Goal: Task Accomplishment & Management: Use online tool/utility

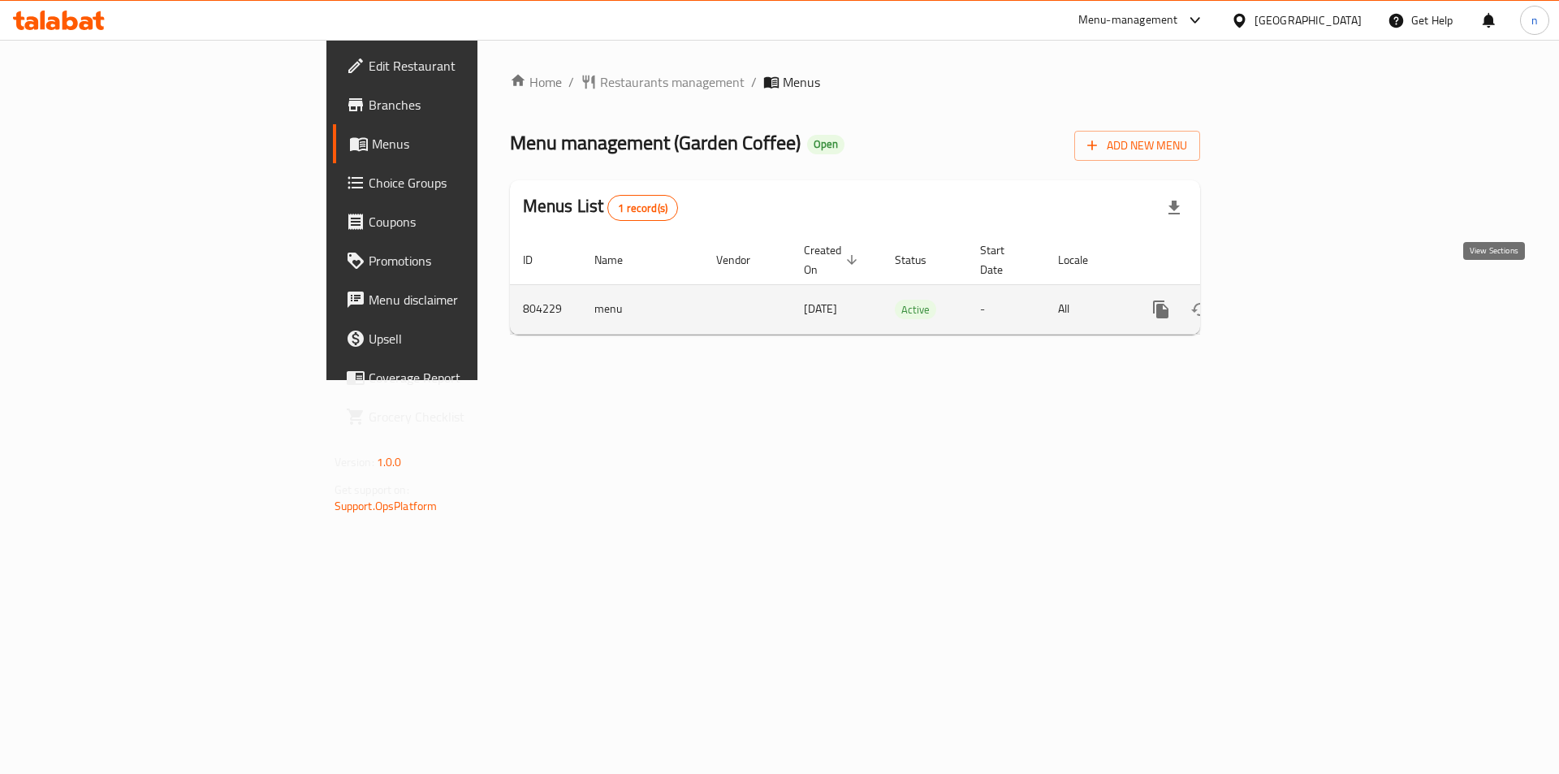
click at [1287, 300] on icon "enhanced table" at bounding box center [1277, 309] width 19 height 19
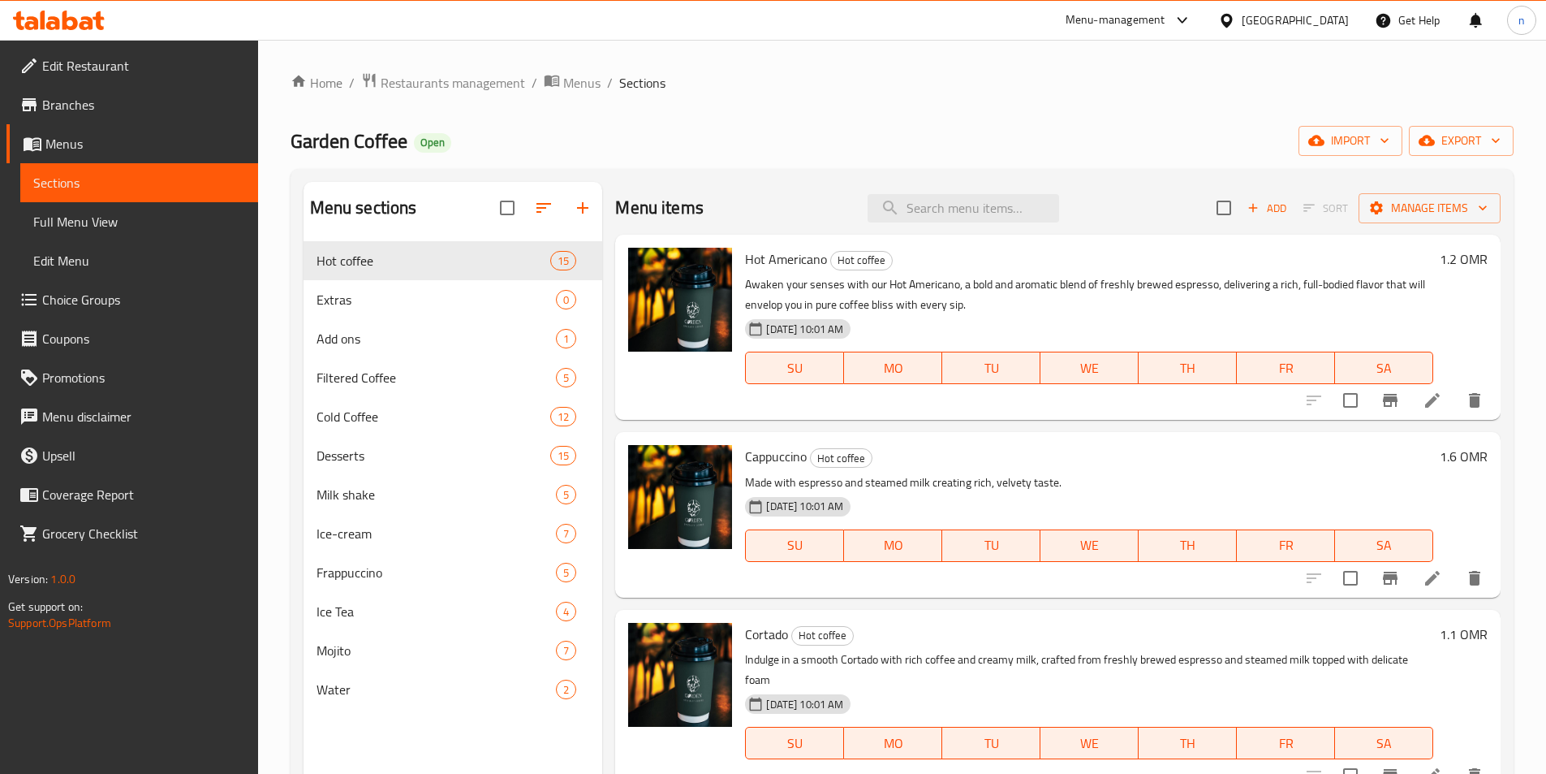
click at [1088, 77] on ol "Home / Restaurants management / Menus / Sections" at bounding box center [902, 82] width 1223 height 21
click at [179, 110] on span "Branches" at bounding box center [143, 104] width 203 height 19
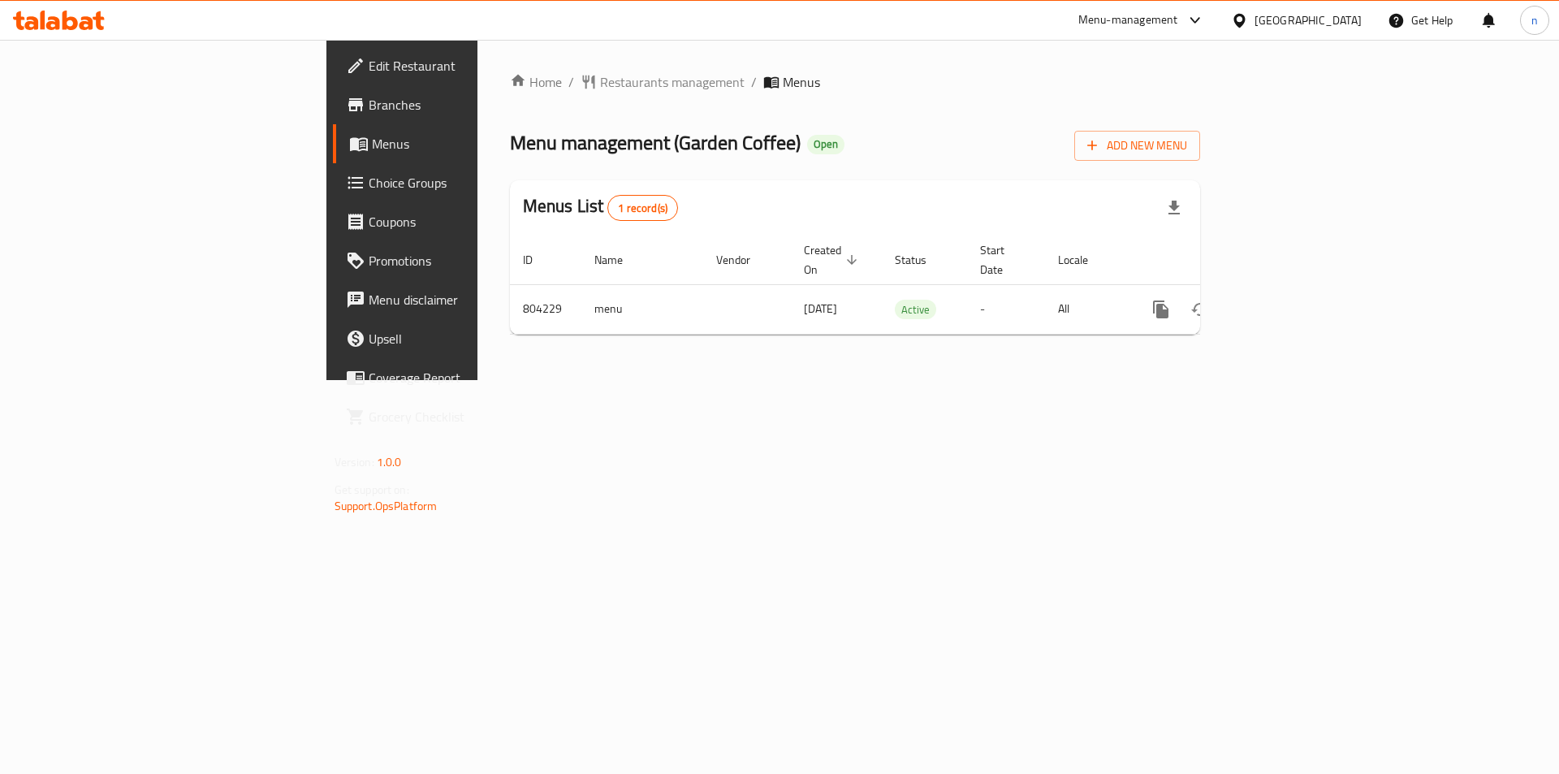
click at [783, 80] on span "Menus" at bounding box center [801, 81] width 37 height 19
click at [369, 106] on span "Branches" at bounding box center [471, 104] width 205 height 19
click at [369, 104] on span "Branches" at bounding box center [471, 104] width 205 height 19
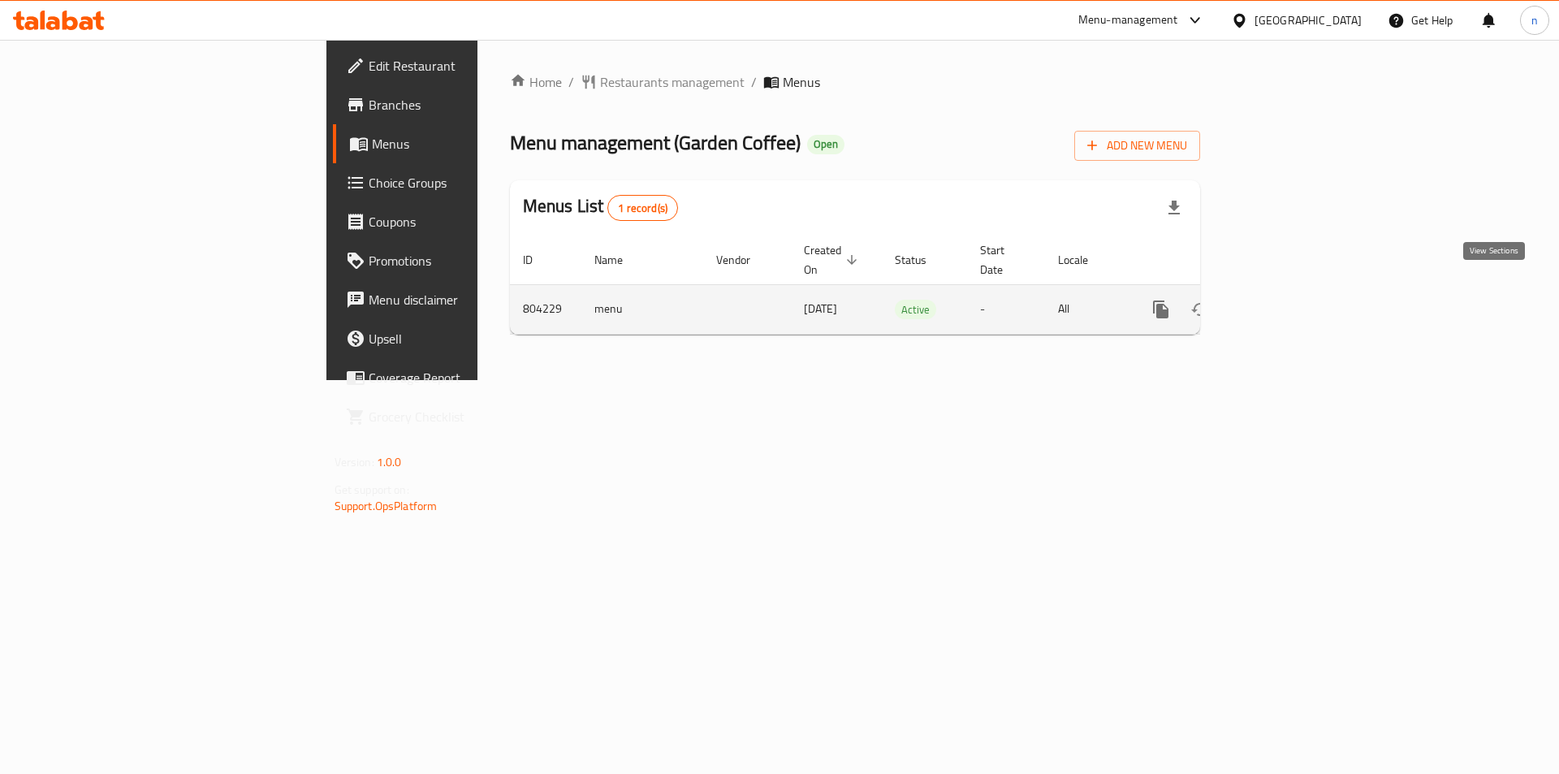
click at [1297, 295] on link "enhanced table" at bounding box center [1277, 309] width 39 height 39
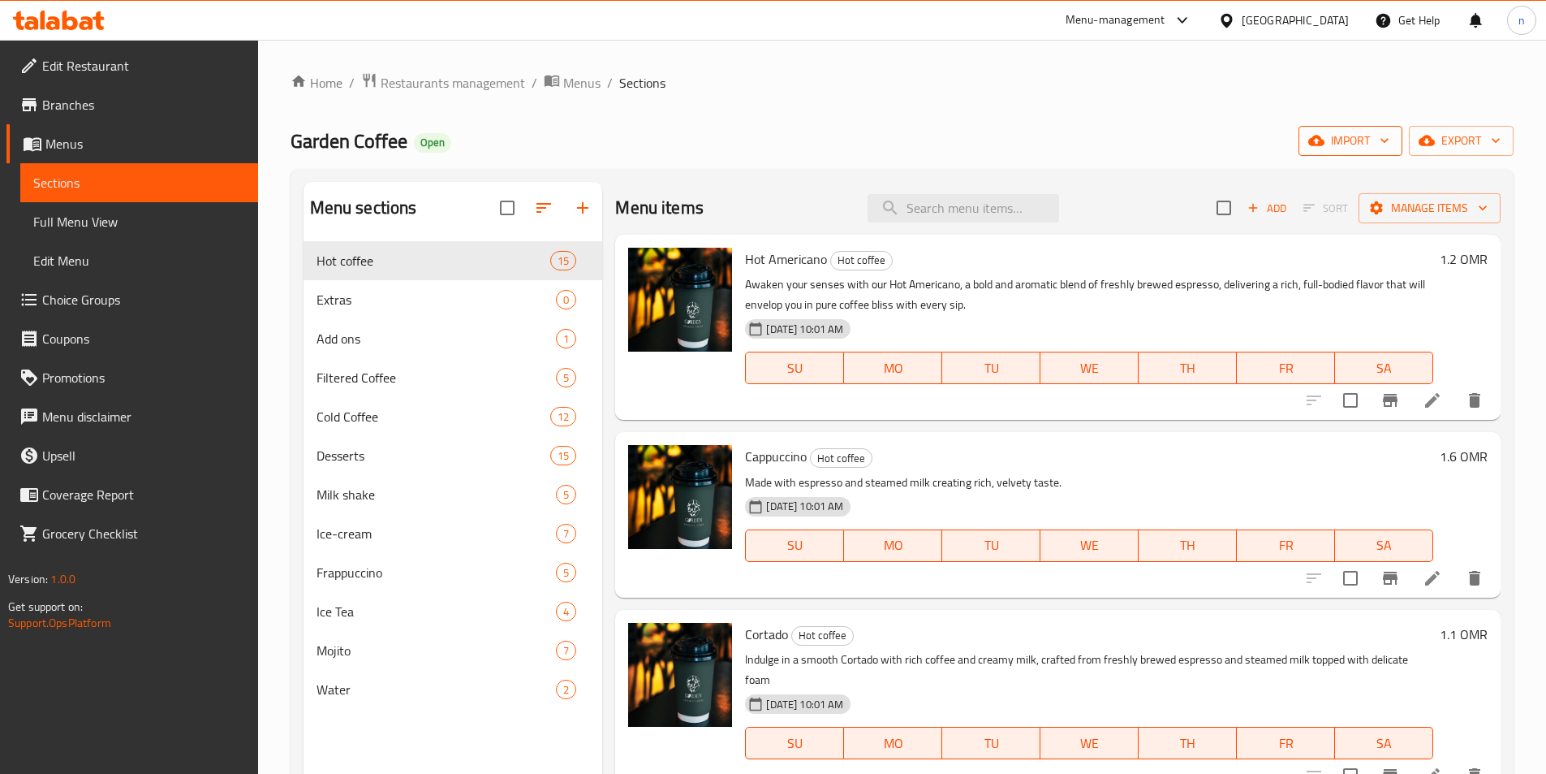
click at [1386, 144] on icon "button" at bounding box center [1385, 140] width 16 height 16
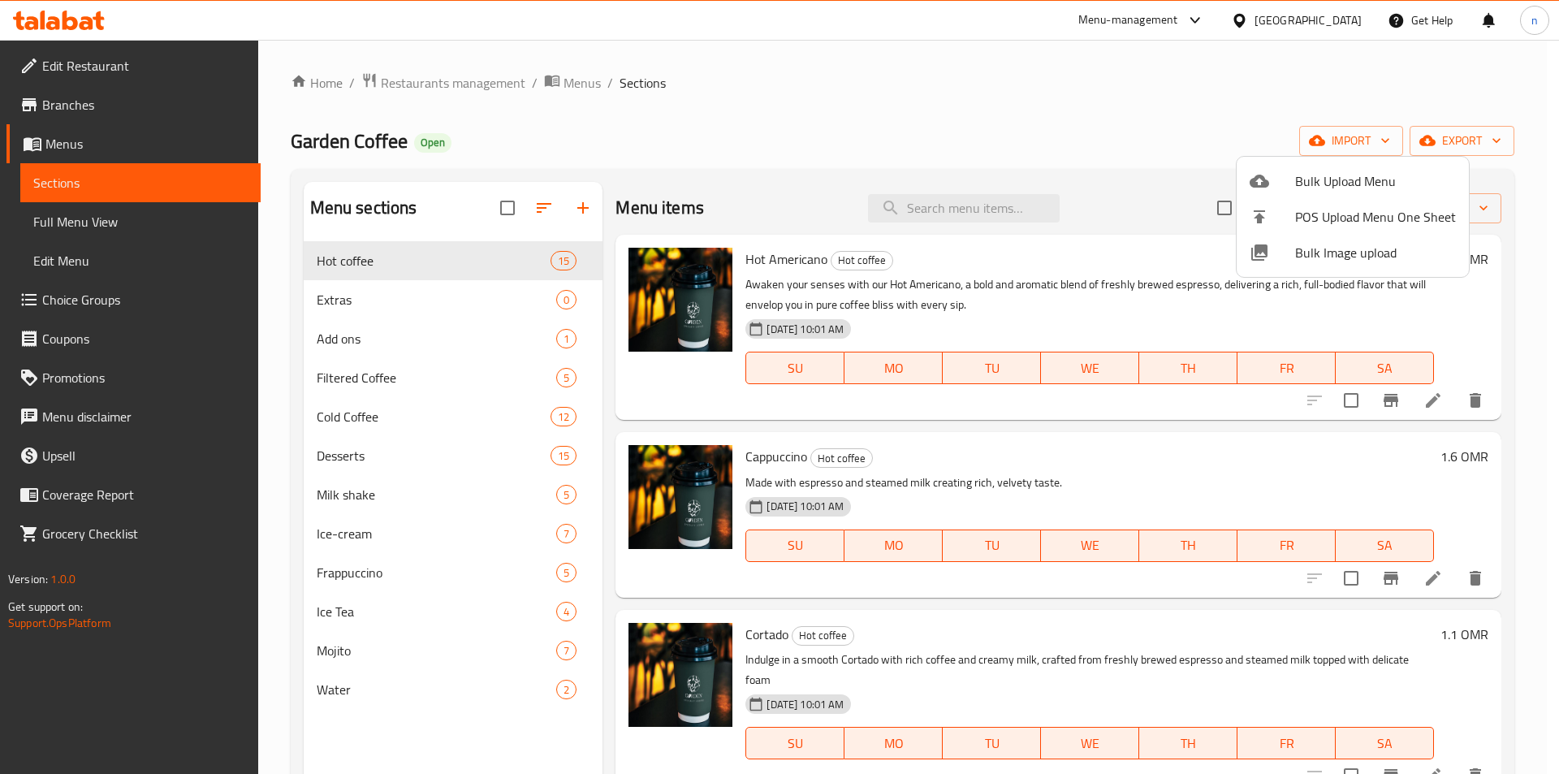
click at [1531, 168] on div at bounding box center [779, 387] width 1559 height 774
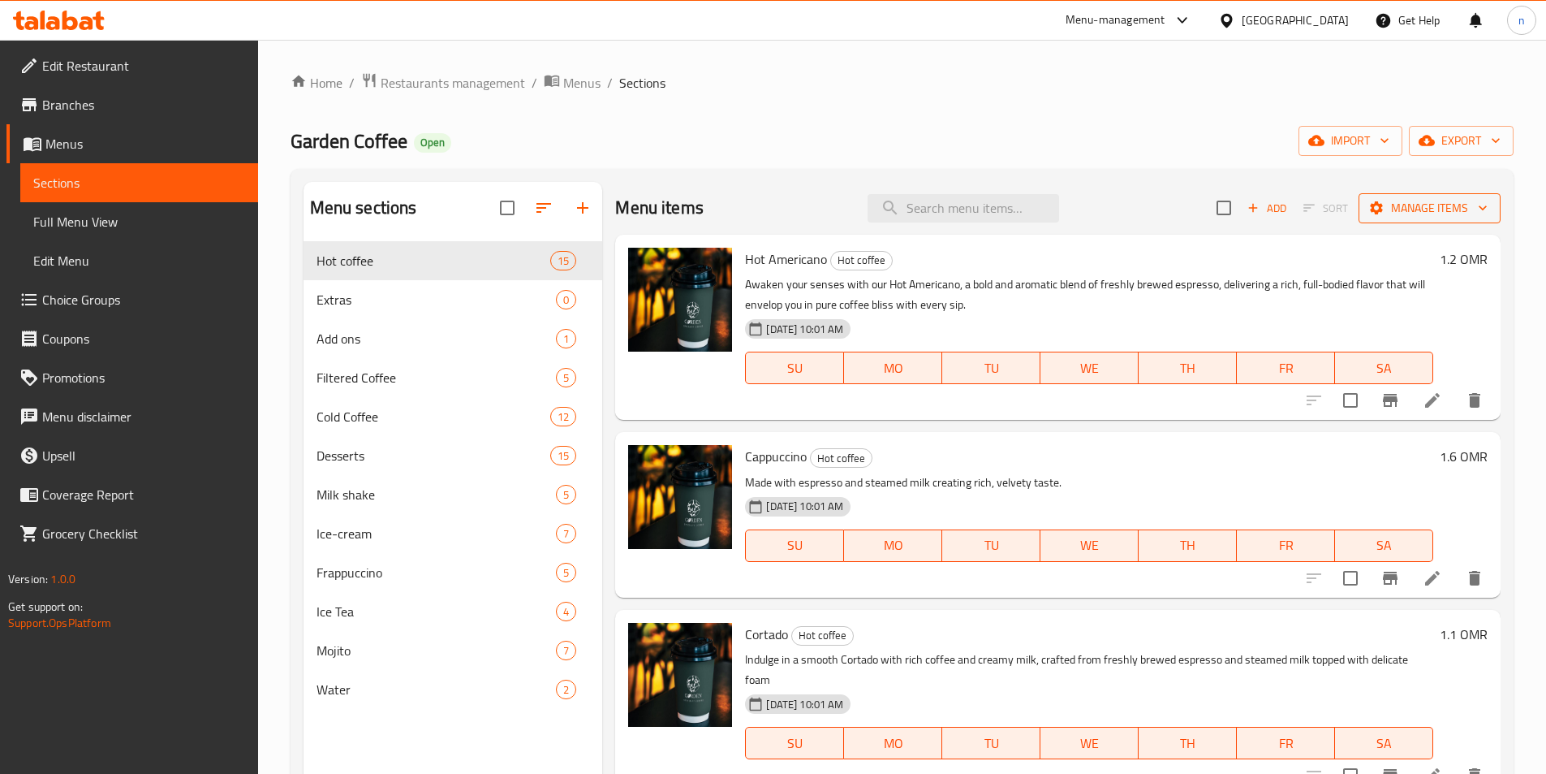
click at [1473, 199] on span "Manage items" at bounding box center [1430, 208] width 116 height 20
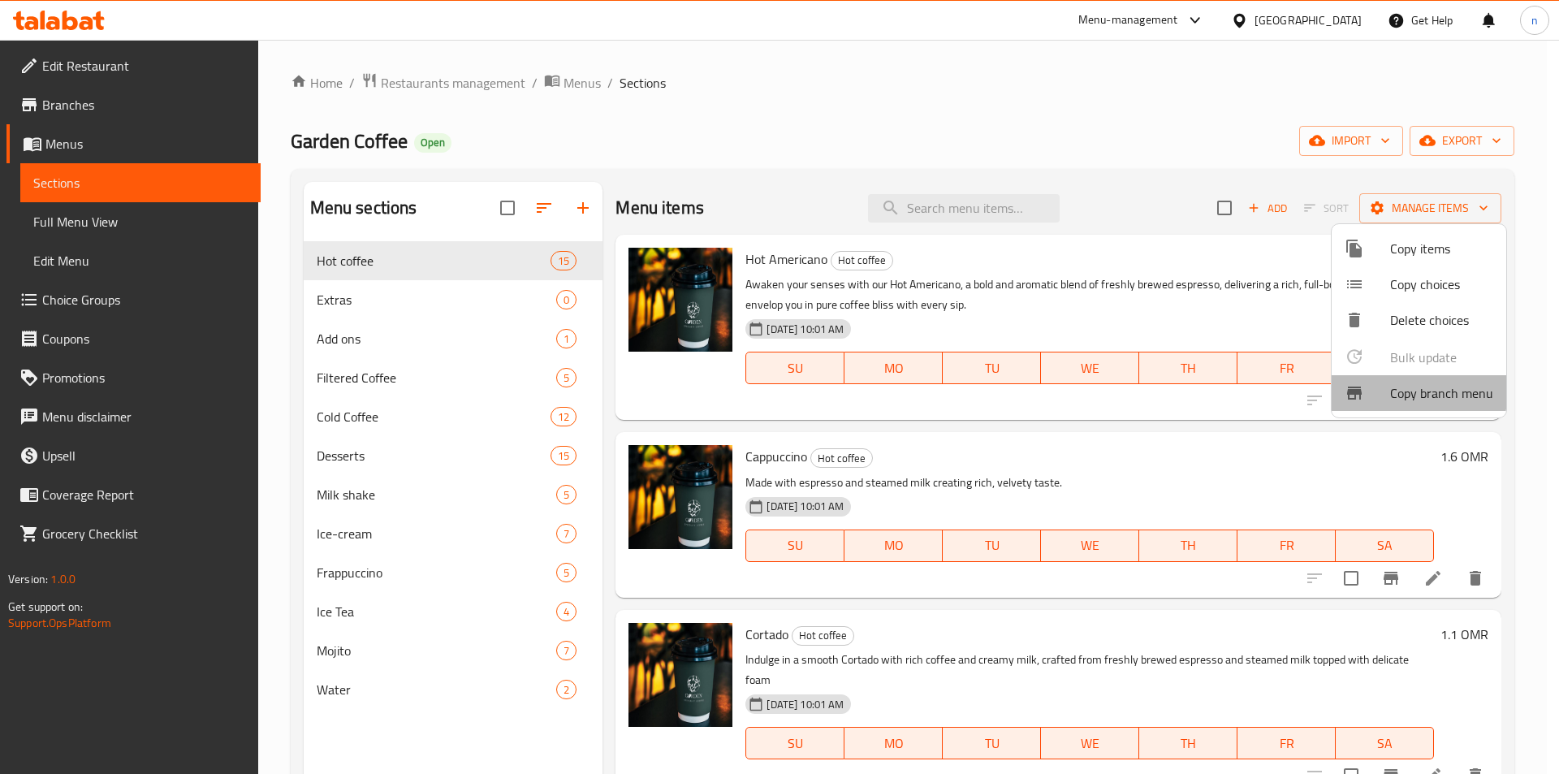
click at [1397, 390] on span "Copy branch menu" at bounding box center [1441, 392] width 103 height 19
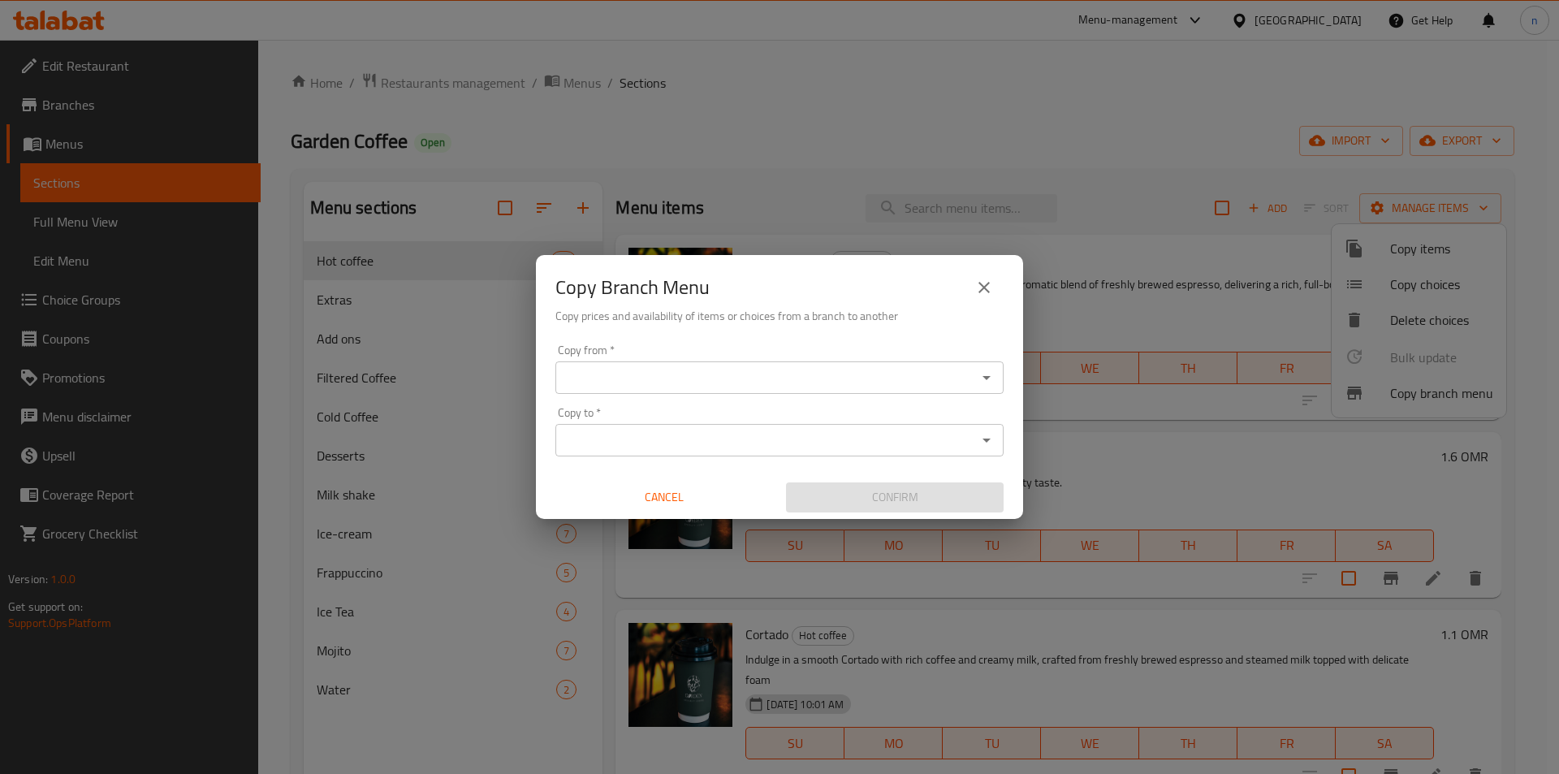
click at [732, 380] on input "Copy from   *" at bounding box center [766, 377] width 412 height 23
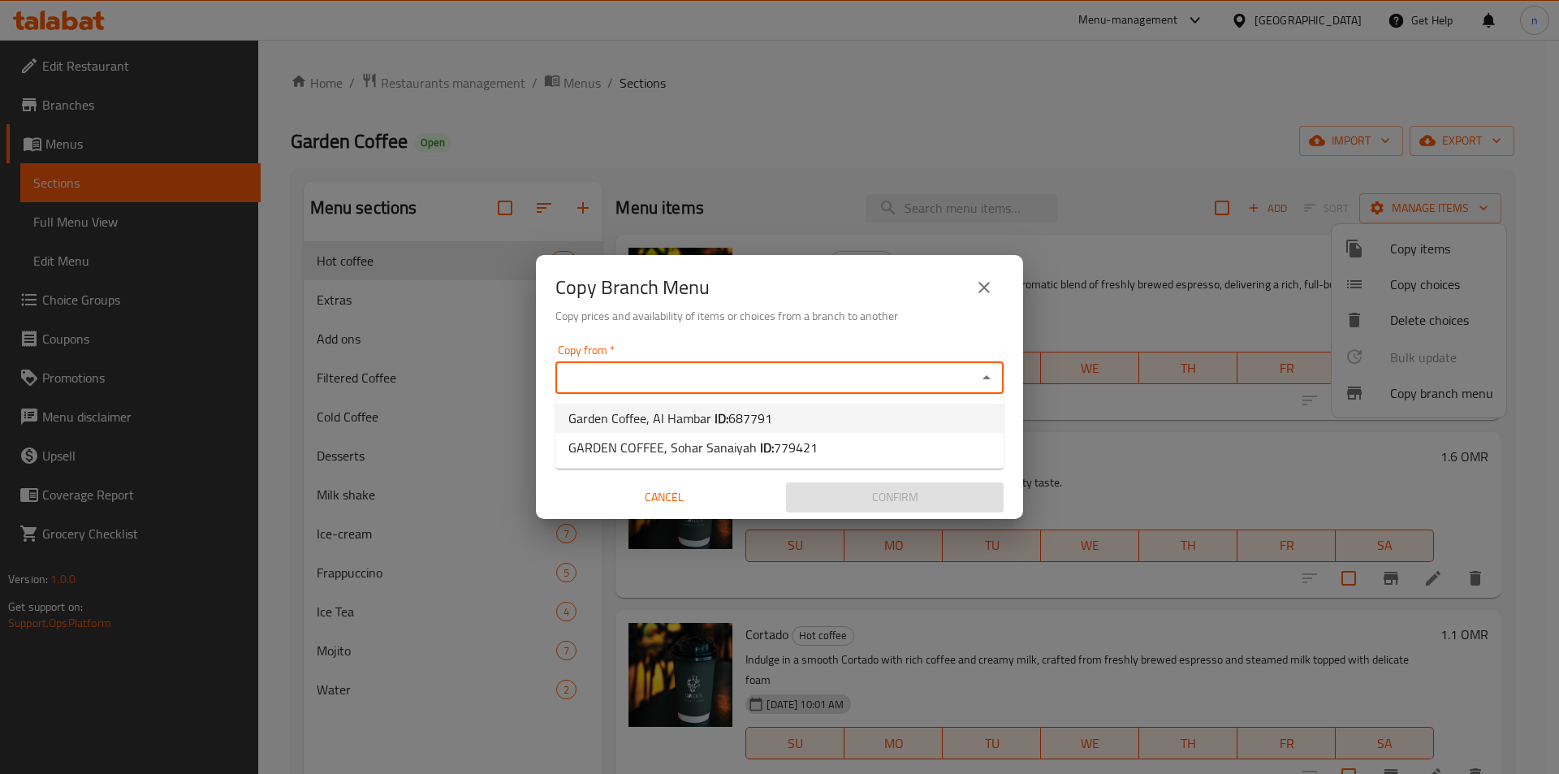
click at [722, 413] on b "ID:" at bounding box center [721, 418] width 14 height 24
type input "Garden Coffee, Al Hambar"
drag, startPoint x: 729, startPoint y: 423, endPoint x: 733, endPoint y: 458, distance: 35.1
click at [729, 425] on div "Copy to   * Copy to *" at bounding box center [779, 432] width 448 height 50
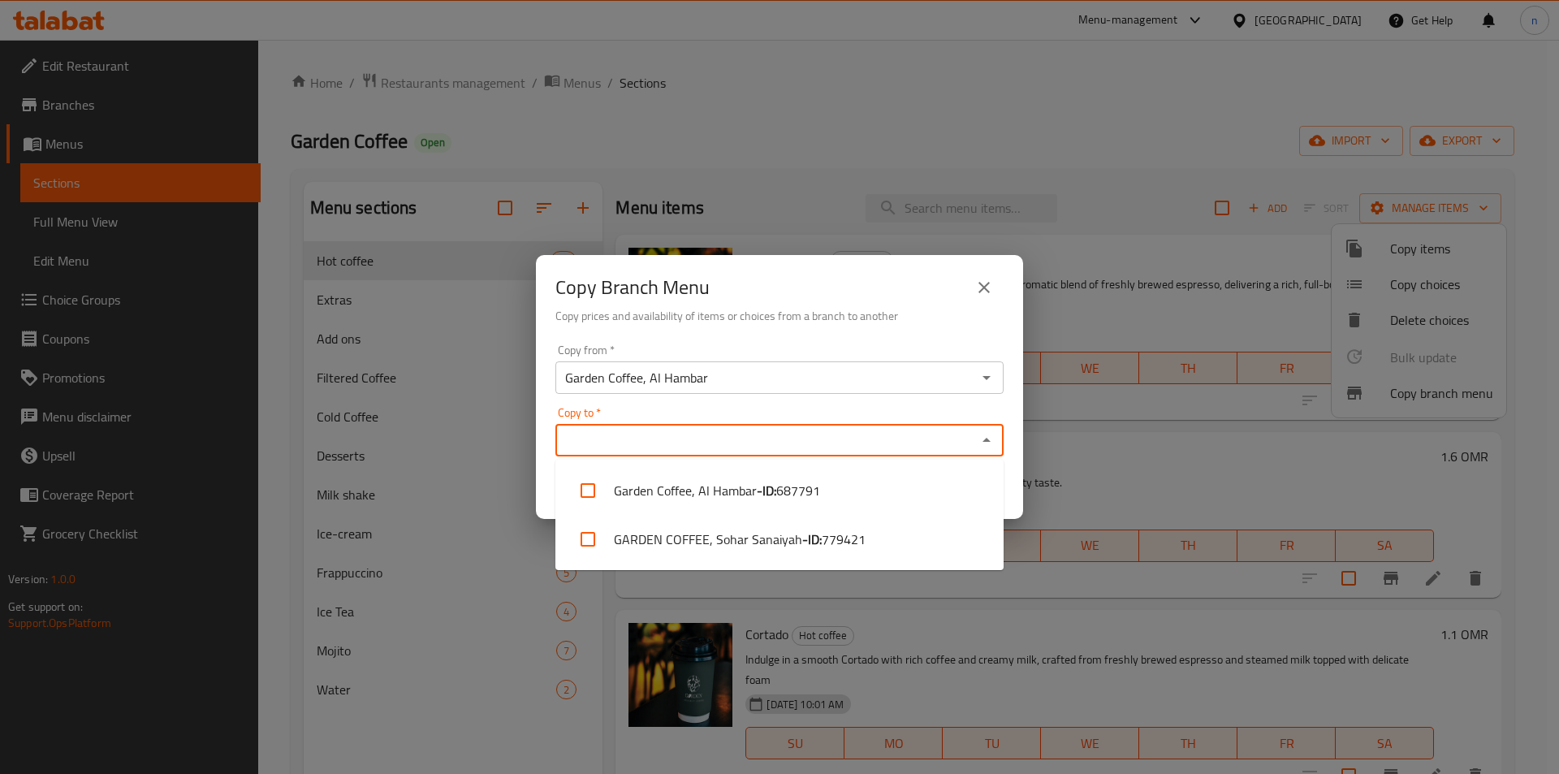
click at [726, 446] on input "Copy to   *" at bounding box center [766, 440] width 412 height 23
click at [744, 541] on li "GARDEN COFFEE, Sohar Sanaiyah - ID: 779421" at bounding box center [779, 539] width 448 height 49
checkbox input "true"
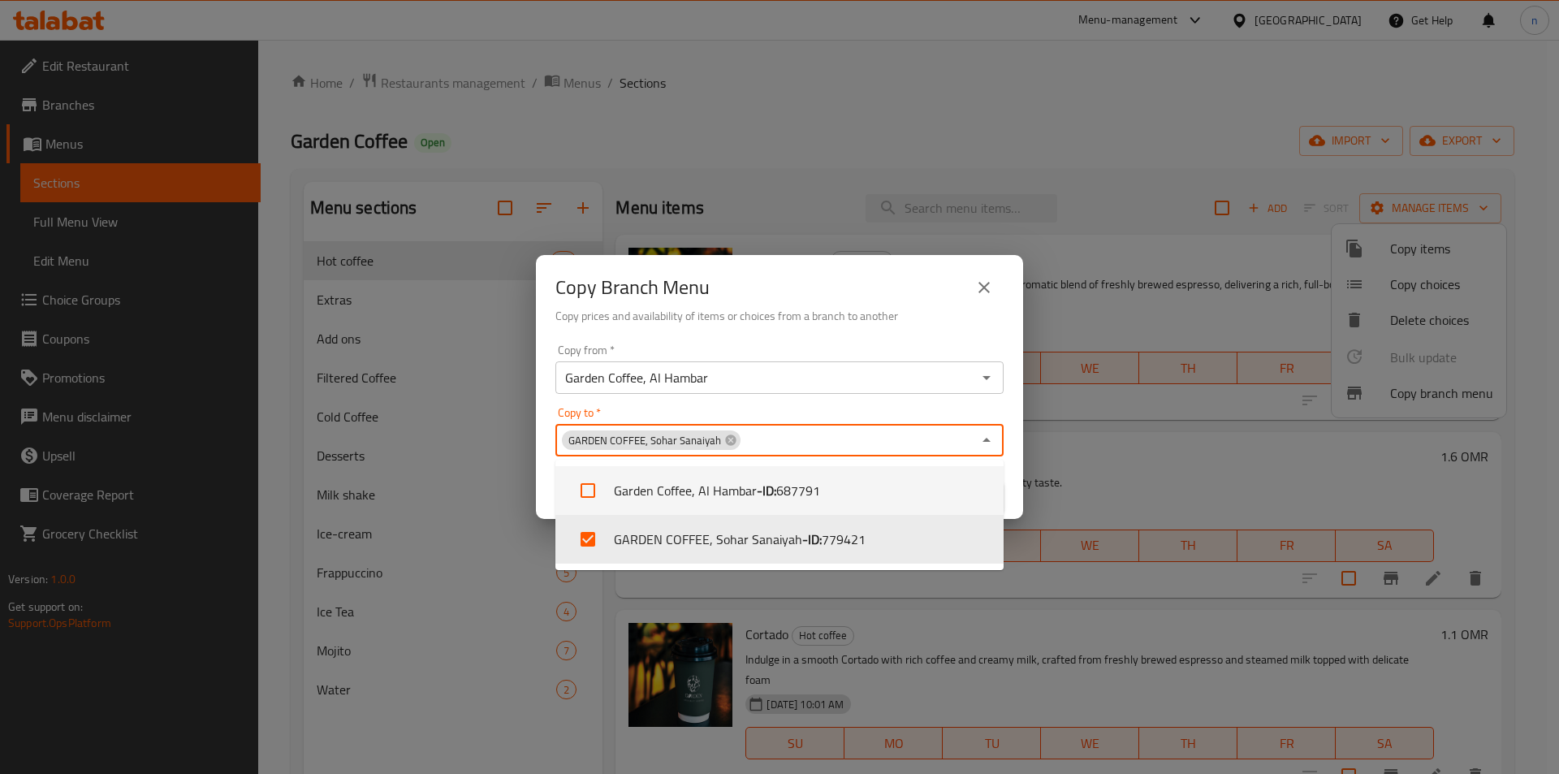
click at [791, 342] on div "Copy from   * Garden Coffee, Al Hambar Copy from * Copy to   * GARDEN COFFEE, S…" at bounding box center [779, 428] width 487 height 181
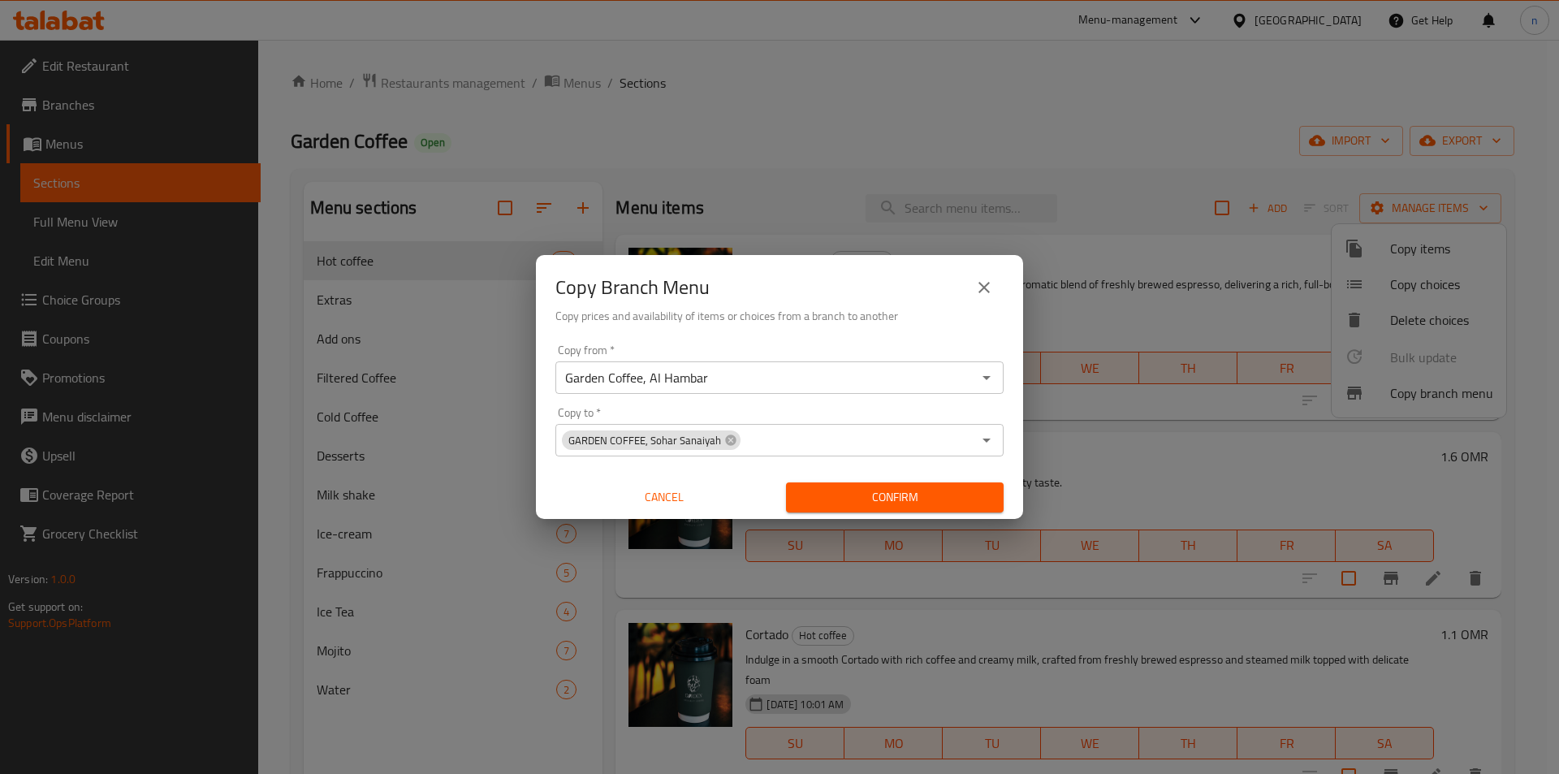
click at [831, 491] on span "Confirm" at bounding box center [895, 497] width 192 height 20
